Goal: Check status: Check status

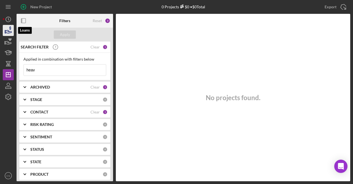
click at [6, 30] on icon "button" at bounding box center [8, 30] width 14 height 14
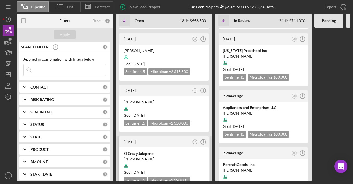
scroll to position [221, 0]
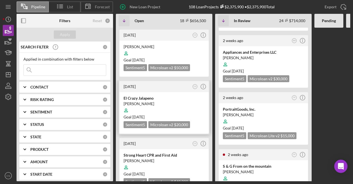
click at [166, 95] on div "El Crazy Jalapeno" at bounding box center [164, 98] width 81 height 6
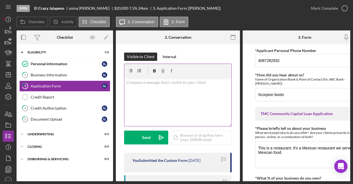
scroll to position [55, 0]
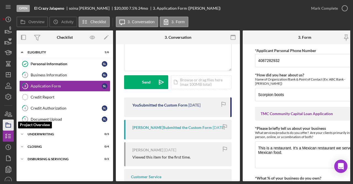
click at [8, 125] on icon "button" at bounding box center [8, 125] width 14 height 14
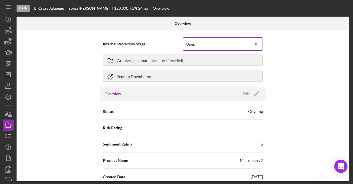
click at [203, 41] on div "Open" at bounding box center [216, 44] width 66 height 13
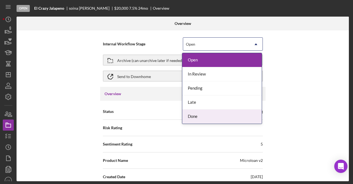
click at [214, 113] on div "Done" at bounding box center [223, 116] width 80 height 14
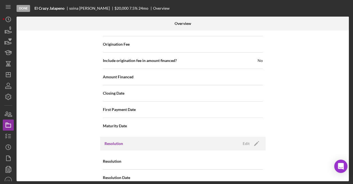
scroll to position [604, 0]
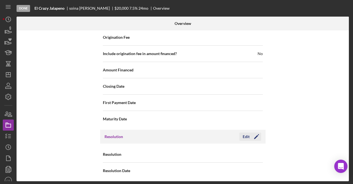
click at [253, 132] on icon "Icon/Edit" at bounding box center [257, 136] width 14 height 14
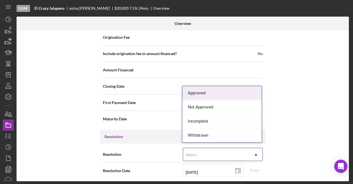
click at [234, 152] on div "Select..." at bounding box center [216, 154] width 66 height 13
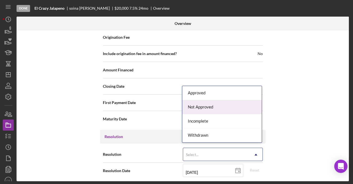
click at [228, 110] on div "Not Approved" at bounding box center [223, 107] width 80 height 14
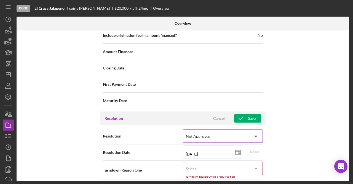
scroll to position [638, 0]
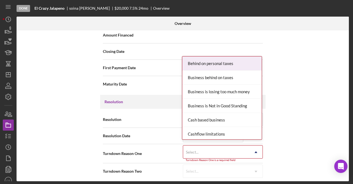
click at [200, 150] on div "Select..." at bounding box center [216, 152] width 66 height 13
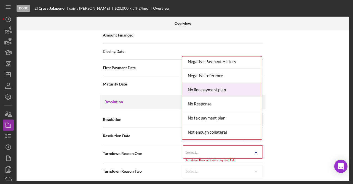
scroll to position [326, 0]
click at [226, 87] on div "Negative Payment History" at bounding box center [223, 89] width 80 height 14
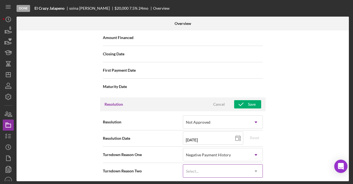
click at [205, 166] on div "Select..." at bounding box center [216, 171] width 66 height 13
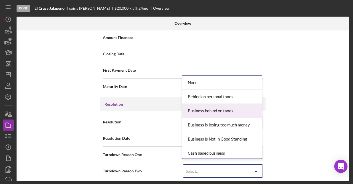
click at [280, 137] on div "Internal Workflow Stage Done Icon/Dropdown Arrow Archive (can unarchive later i…" at bounding box center [183, 105] width 333 height 150
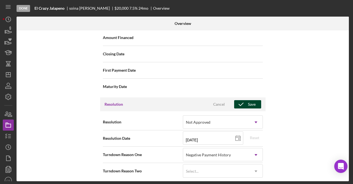
click at [256, 100] on button "Save" at bounding box center [247, 104] width 27 height 8
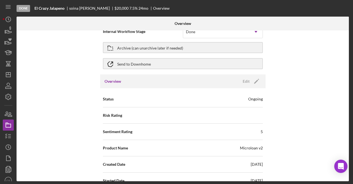
scroll to position [0, 0]
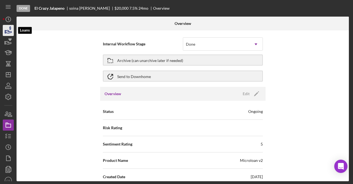
click at [10, 34] on icon "button" at bounding box center [8, 30] width 14 height 14
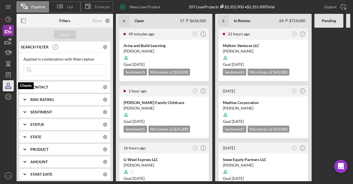
click at [7, 87] on icon "button" at bounding box center [8, 86] width 14 height 14
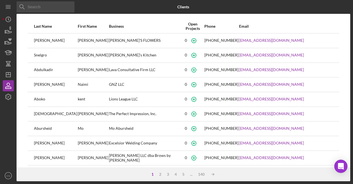
click at [51, 10] on input at bounding box center [46, 6] width 58 height 11
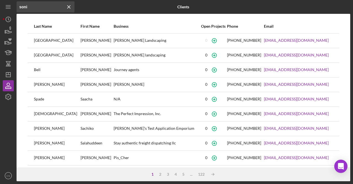
type input "[PERSON_NAME]"
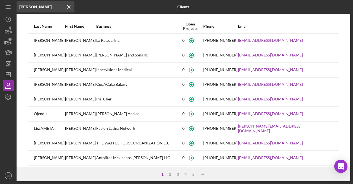
drag, startPoint x: 49, startPoint y: 6, endPoint x: 15, endPoint y: 4, distance: 34.0
click at [15, 4] on div "Icon/Menu Close [PERSON_NAME] Icon/Menu Close Clients Last Name First Name Busi…" at bounding box center [177, 90] width 348 height 181
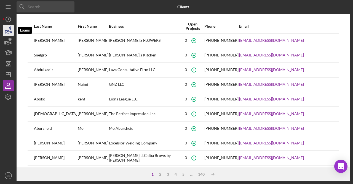
click at [7, 31] on icon "button" at bounding box center [8, 30] width 14 height 14
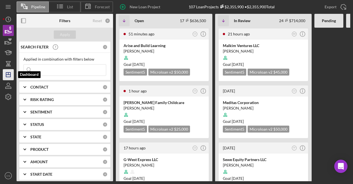
click at [8, 73] on icon "Icon/Dashboard" at bounding box center [8, 75] width 14 height 14
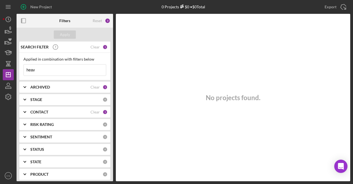
click at [35, 75] on input "heav" at bounding box center [65, 69] width 82 height 11
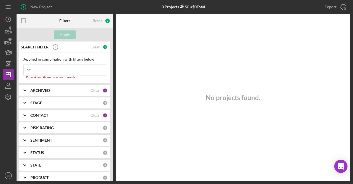
type input "h"
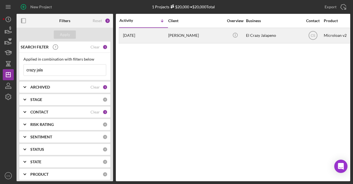
type input "crazy jala"
click at [205, 36] on div "[PERSON_NAME]" at bounding box center [195, 35] width 55 height 15
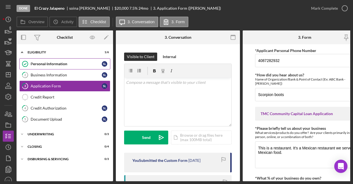
click at [68, 62] on div "Personal Information" at bounding box center [66, 64] width 71 height 4
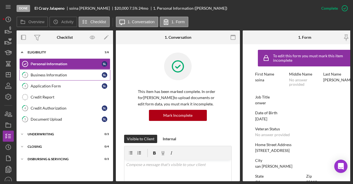
click at [70, 71] on link "2 Business Information s l" at bounding box center [64, 74] width 91 height 11
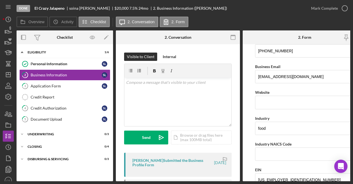
scroll to position [110, 0]
drag, startPoint x: 324, startPoint y: 75, endPoint x: 254, endPoint y: 81, distance: 70.3
click at [254, 81] on form "Business Name El Crazy Jalapeno DBA no Business Start Date [DATE] Legal Structu…" at bounding box center [305, 112] width 124 height 137
click at [7, 28] on icon "button" at bounding box center [8, 30] width 14 height 14
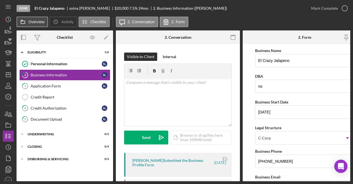
click at [41, 21] on label "Overview" at bounding box center [36, 22] width 16 height 4
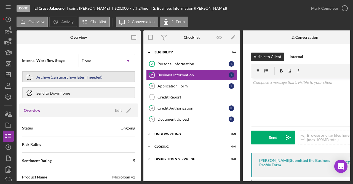
click at [80, 76] on div "Archive (can unarchive later if needed)" at bounding box center [69, 77] width 66 height 10
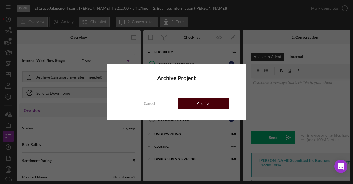
click at [224, 107] on button "Archive" at bounding box center [204, 103] width 52 height 11
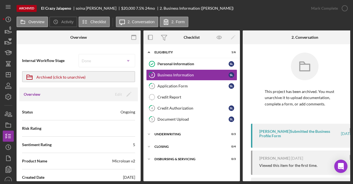
click at [337, 45] on div "This project has been archived. You must unarchive it to upload documentation, …" at bounding box center [305, 130] width 124 height 172
click at [8, 28] on icon "button" at bounding box center [8, 30] width 14 height 14
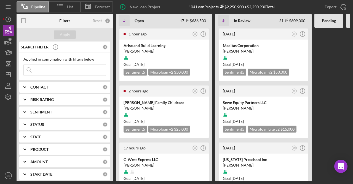
click at [56, 69] on input at bounding box center [65, 69] width 82 height 11
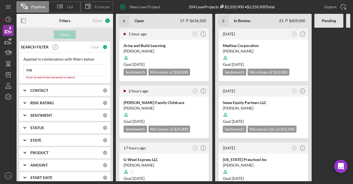
type input "m"
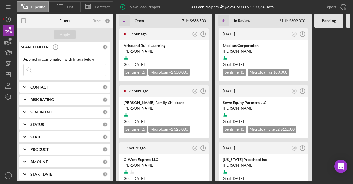
type input "m"
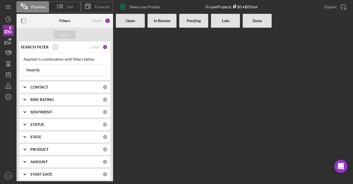
click at [67, 72] on input "heavnly" at bounding box center [65, 69] width 82 height 11
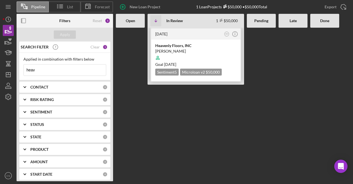
type input "heav"
click at [170, 59] on div at bounding box center [195, 57] width 81 height 10
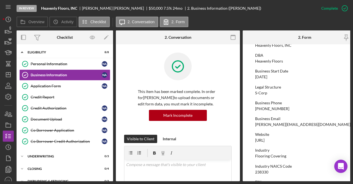
scroll to position [34, 0]
click at [69, 107] on div "Credit Authorization" at bounding box center [66, 108] width 71 height 4
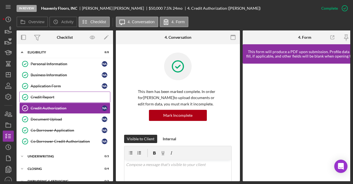
click at [68, 96] on div "Credit Report" at bounding box center [71, 97] width 80 height 4
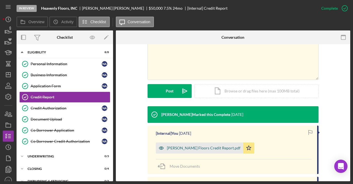
click at [200, 147] on div "[PERSON_NAME] Floors Credit Report.pdf" at bounding box center [204, 148] width 74 height 4
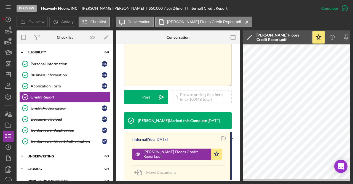
scroll to position [0, 58]
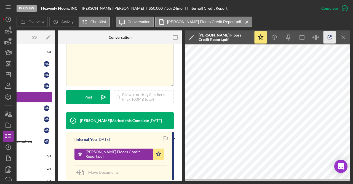
click at [329, 37] on icon "button" at bounding box center [330, 37] width 12 height 12
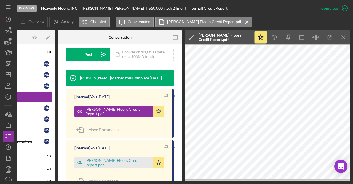
scroll to position [162, 0]
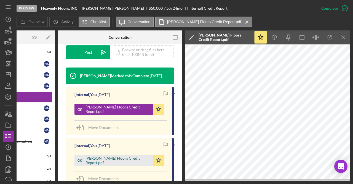
click at [111, 156] on div "[PERSON_NAME] Floors Credit Report.pdf" at bounding box center [118, 160] width 65 height 9
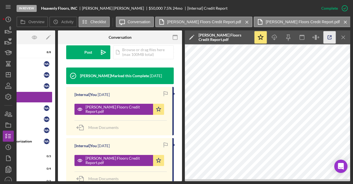
click at [327, 38] on icon "button" at bounding box center [330, 37] width 12 height 12
click at [68, 87] on div "[Internal] You [DATE] [PERSON_NAME] Floors Credit Report.pdf Icon/Star Move Doc…" at bounding box center [120, 111] width 108 height 48
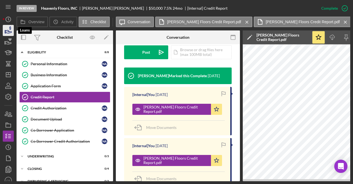
click at [9, 34] on icon "button" at bounding box center [8, 30] width 14 height 14
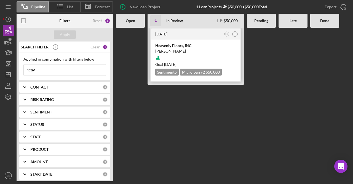
click at [191, 57] on div at bounding box center [195, 57] width 81 height 10
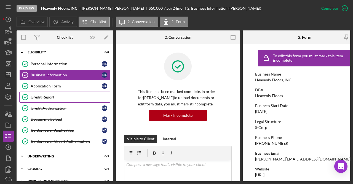
click at [63, 99] on link "Credit Report Credit Report" at bounding box center [64, 96] width 91 height 11
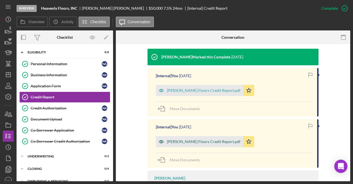
scroll to position [195, 0]
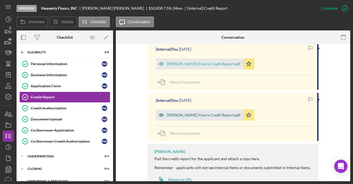
click at [213, 113] on div "[PERSON_NAME] Floors Credit Report.pdf" at bounding box center [204, 115] width 74 height 4
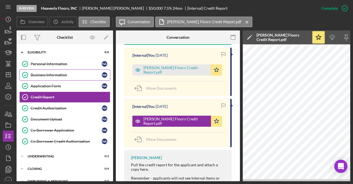
scroll to position [0, 58]
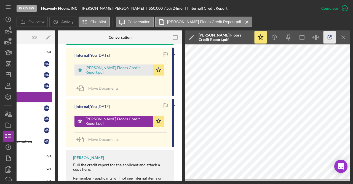
click at [331, 35] on icon "button" at bounding box center [330, 37] width 12 height 12
